Goal: Communication & Community: Answer question/provide support

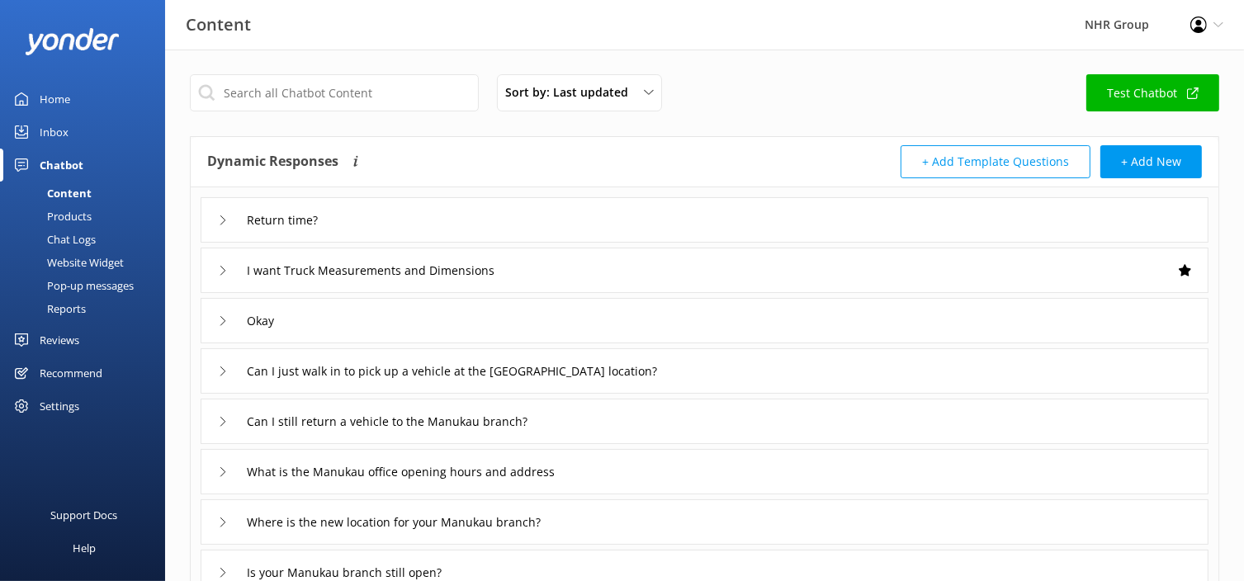
click at [36, 35] on img at bounding box center [72, 41] width 95 height 27
click at [45, 100] on div "Home" at bounding box center [55, 99] width 31 height 33
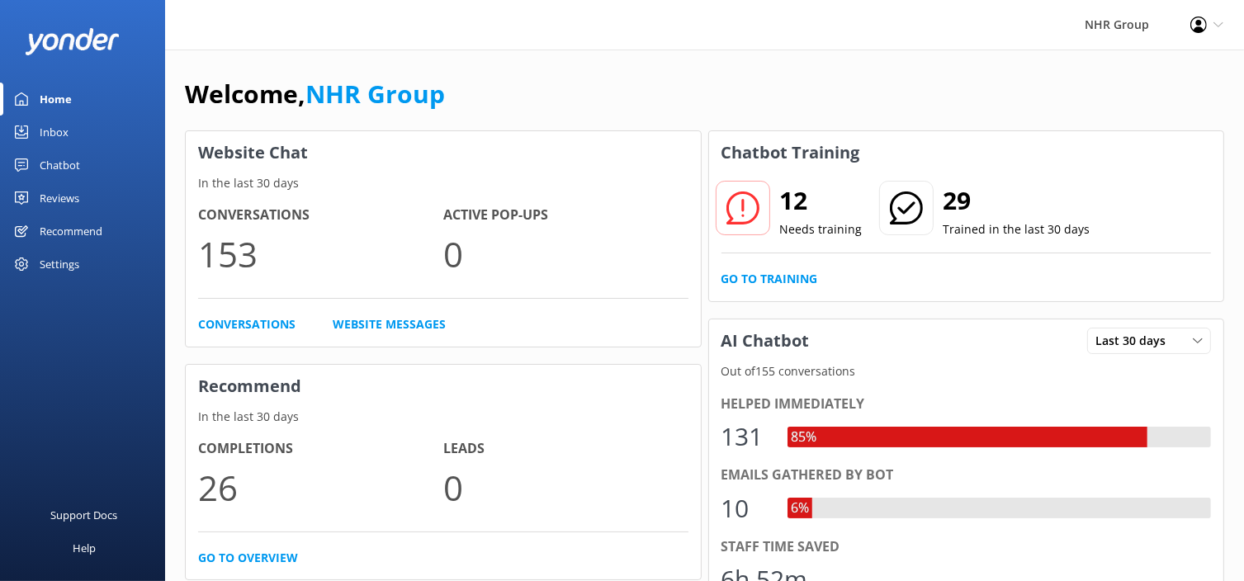
click at [45, 135] on div "Inbox" at bounding box center [54, 132] width 29 height 33
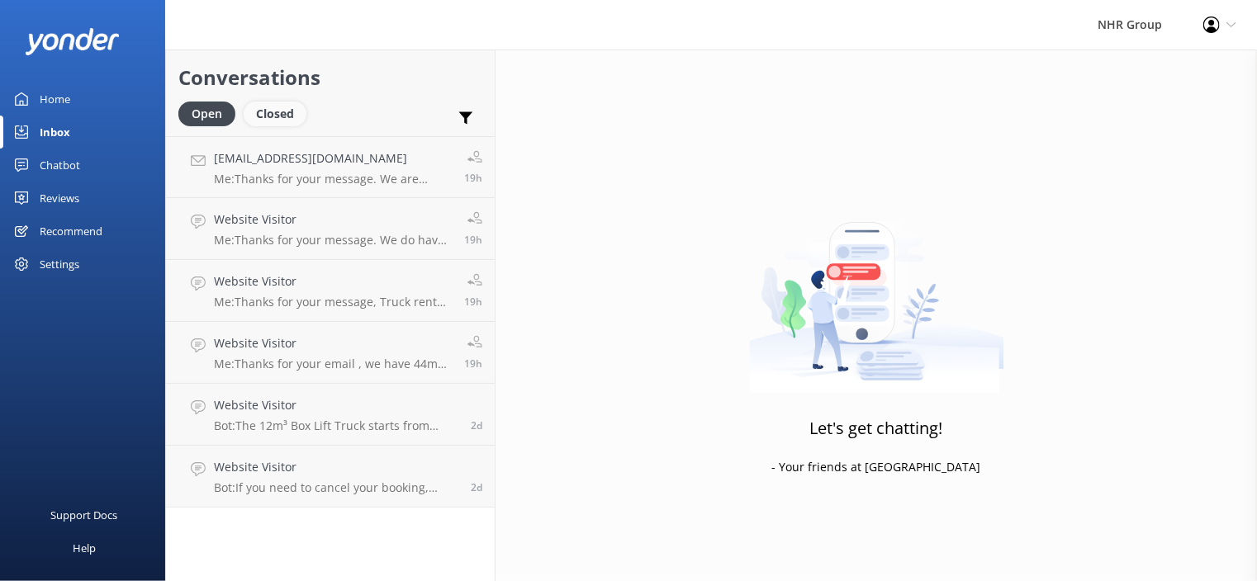
click at [268, 123] on div "Closed" at bounding box center [275, 114] width 63 height 25
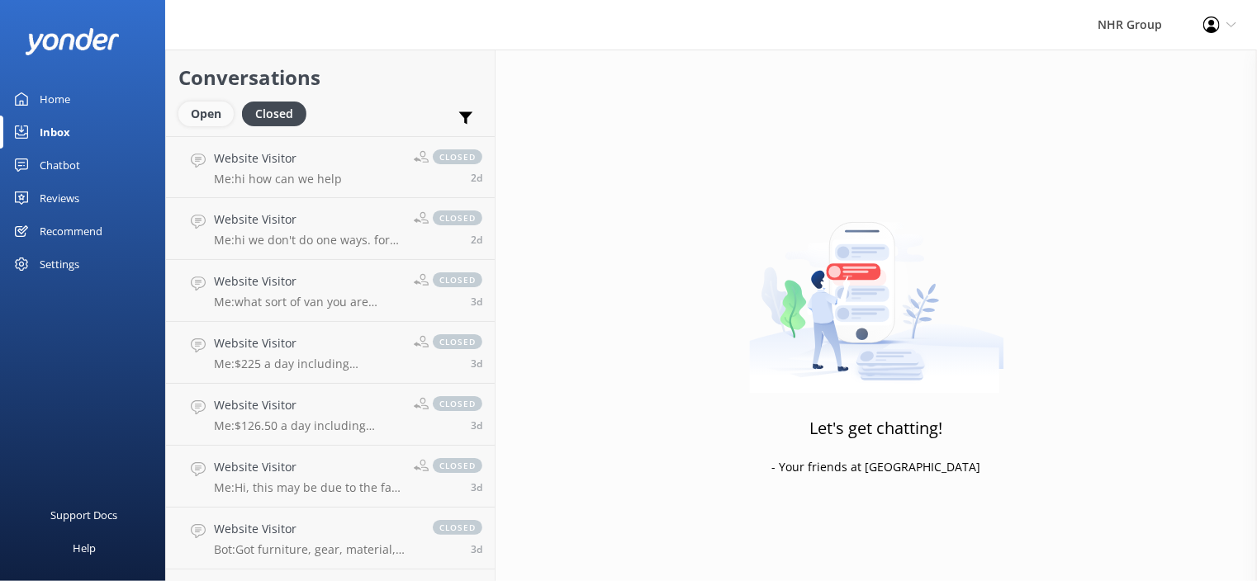
click at [207, 118] on div "Open" at bounding box center [205, 114] width 55 height 25
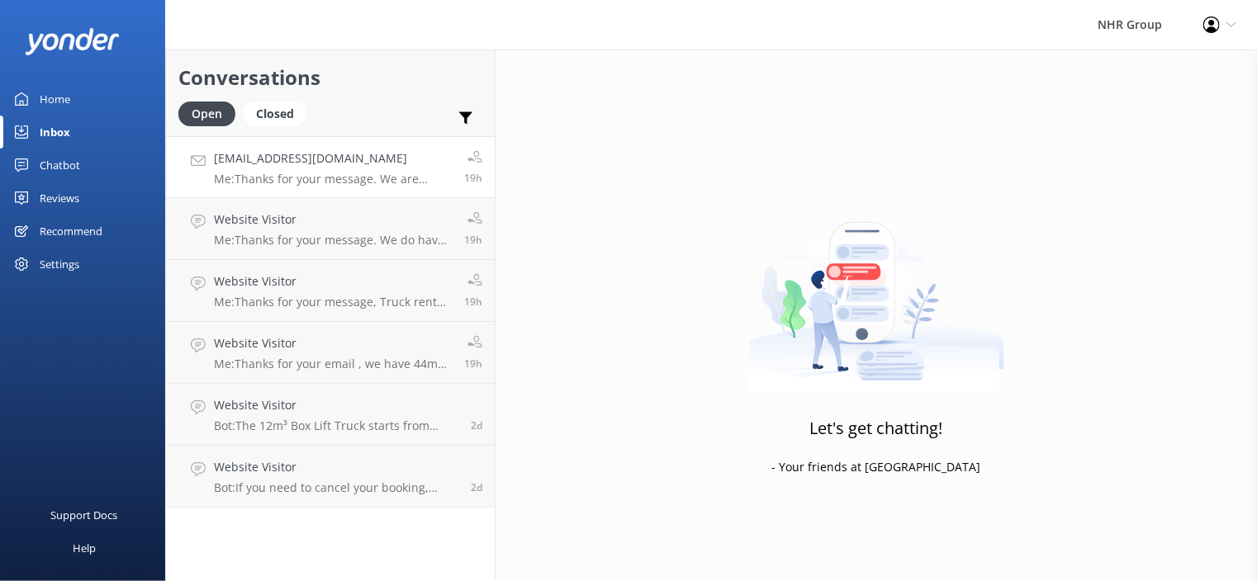
click at [299, 164] on h4 "[EMAIL_ADDRESS][DOMAIN_NAME]" at bounding box center [333, 158] width 238 height 18
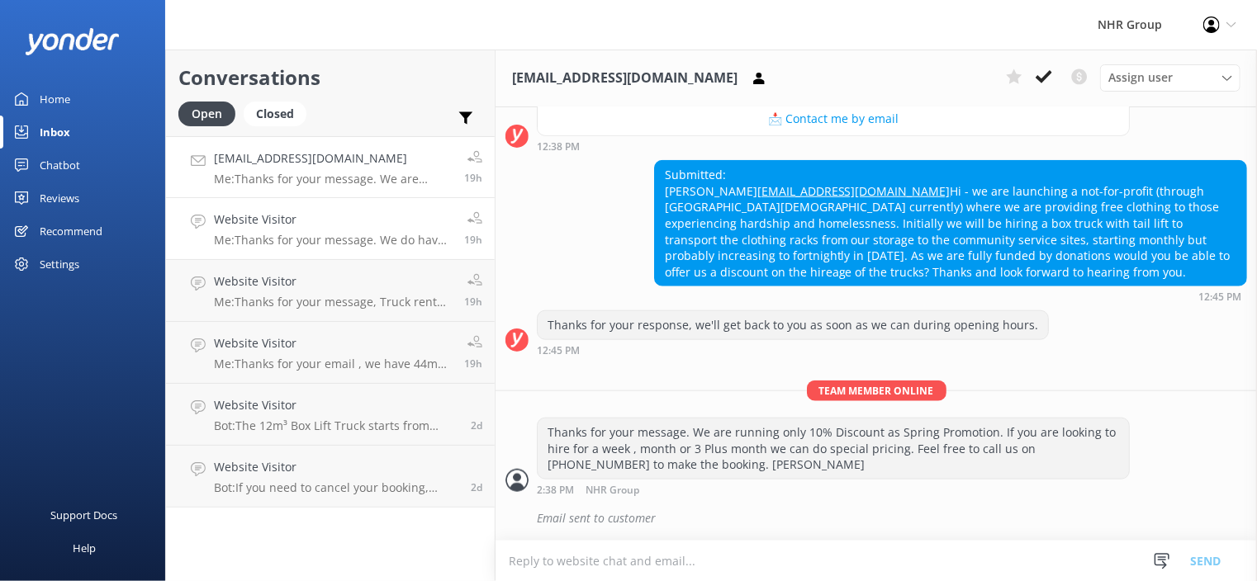
scroll to position [819, 0]
click at [277, 234] on p "Me: Thanks for your message. We do have chiller truck available , May we ask yo…" at bounding box center [333, 240] width 238 height 15
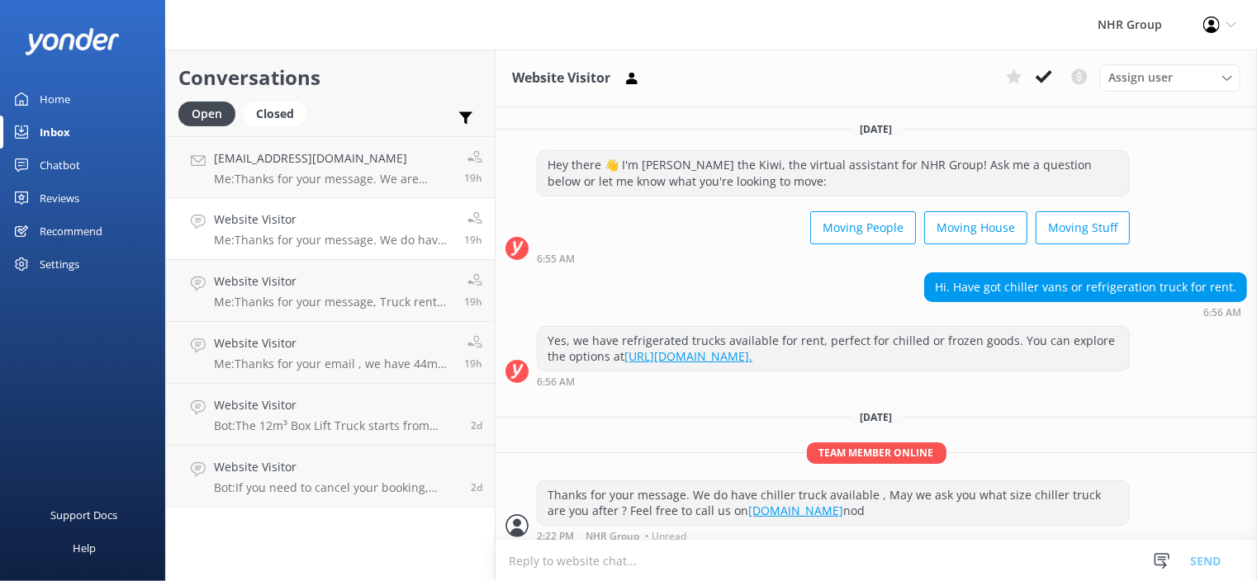
scroll to position [7, 0]
